Goal: Information Seeking & Learning: Learn about a topic

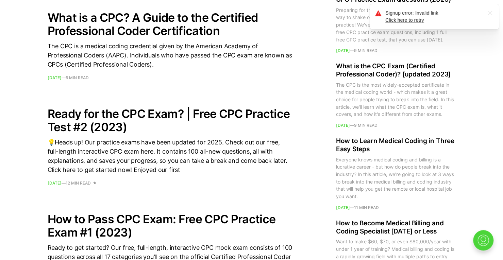
scroll to position [851, 0]
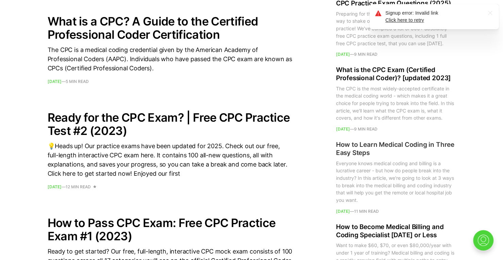
click at [371, 149] on h2 "How to Learn Medical Coding in Three Easy Steps" at bounding box center [396, 149] width 120 height 16
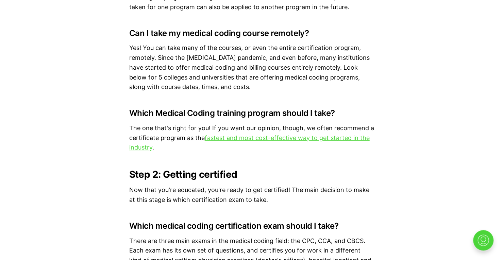
scroll to position [1565, 0]
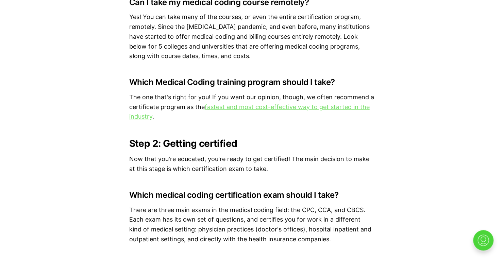
click at [327, 109] on link "fastest and most cost-effective way to get started in the industry" at bounding box center [249, 111] width 241 height 17
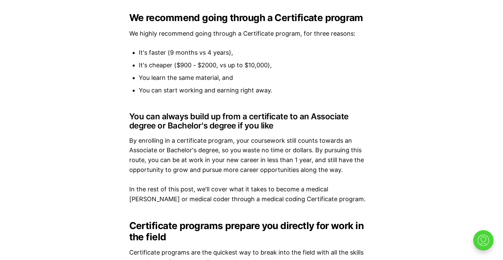
scroll to position [1327, 0]
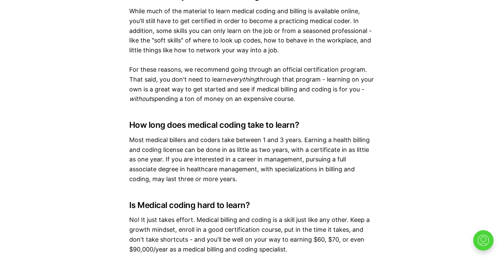
scroll to position [4029, 0]
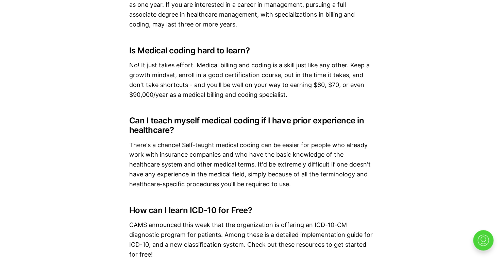
scroll to position [4233, 0]
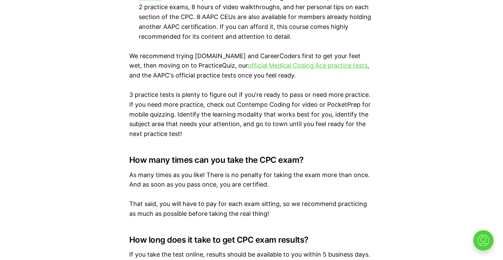
scroll to position [2724, 0]
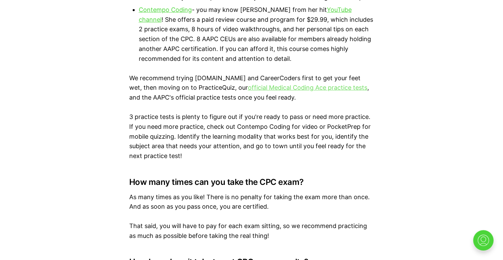
click at [308, 91] on link "official Medical Coding Ace practice tests" at bounding box center [307, 87] width 119 height 7
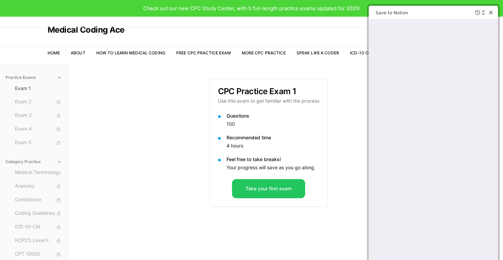
click at [123, 123] on div "Practice Exams Exam 1 Exam 2 Exam 3 Exam 4 Exam 5 Category Practice Medical Ter…" at bounding box center [251, 193] width 503 height 260
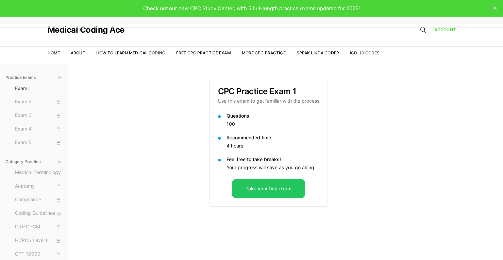
click at [360, 53] on link "ICD-10 Codes" at bounding box center [365, 52] width 30 height 5
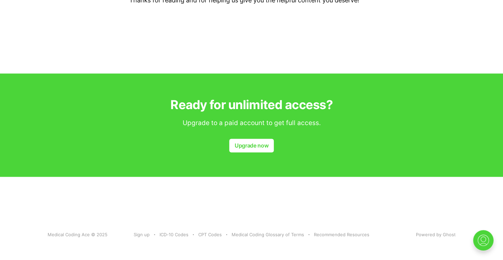
scroll to position [491, 0]
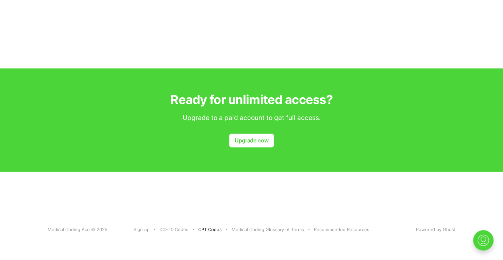
drag, startPoint x: 207, startPoint y: 228, endPoint x: 220, endPoint y: 228, distance: 13.3
click at [207, 228] on link "CPT Codes" at bounding box center [209, 229] width 23 height 7
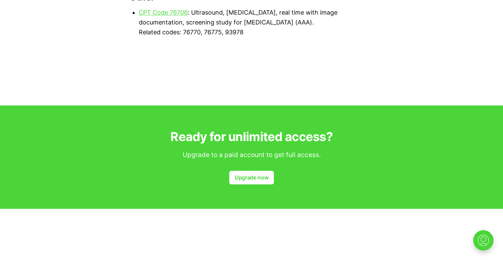
scroll to position [439, 0]
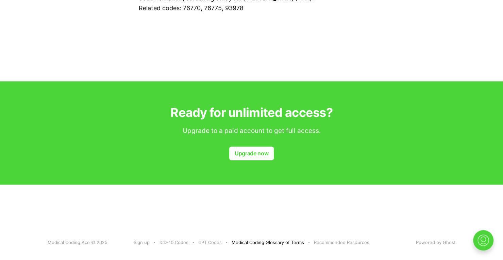
click at [279, 239] on link "Medical Coding Glossary of Terms" at bounding box center [268, 242] width 72 height 7
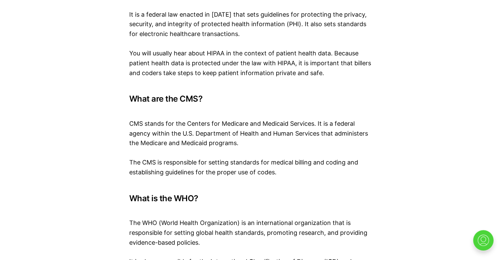
scroll to position [3536, 0]
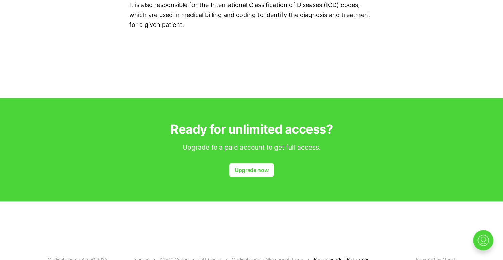
click at [347, 256] on link "Recommended Resources" at bounding box center [341, 259] width 55 height 7
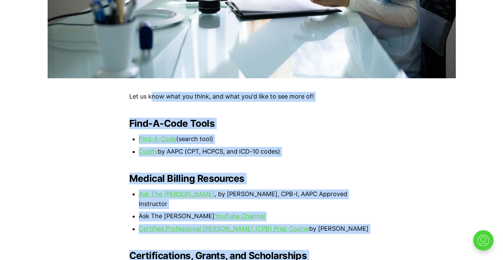
scroll to position [306, 0]
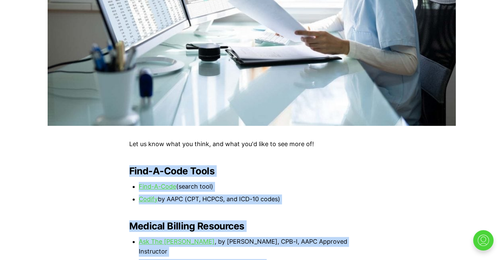
drag, startPoint x: 294, startPoint y: 169, endPoint x: 129, endPoint y: 169, distance: 165.0
copy div "Find-A-Code Tools Find-A-Code (search tool) Codify by AAPC (CPT, HCPCS, and ICD…"
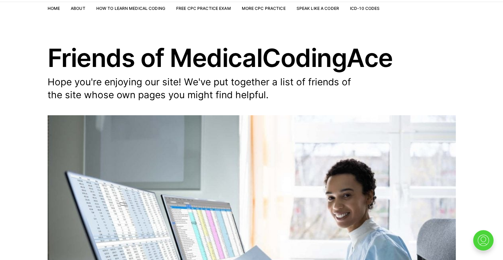
scroll to position [34, 0]
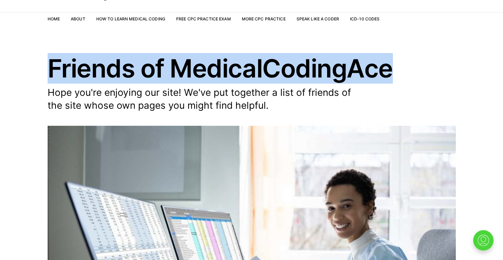
drag, startPoint x: 45, startPoint y: 64, endPoint x: 369, endPoint y: 73, distance: 324.0
click at [390, 79] on header "Friends of MedicalCodingAce Hope you're enjoying our site! We've put together a…" at bounding box center [251, 227] width 503 height 342
copy h1 "Friends of MedicalCodingAce"
